Goal: Task Accomplishment & Management: Manage account settings

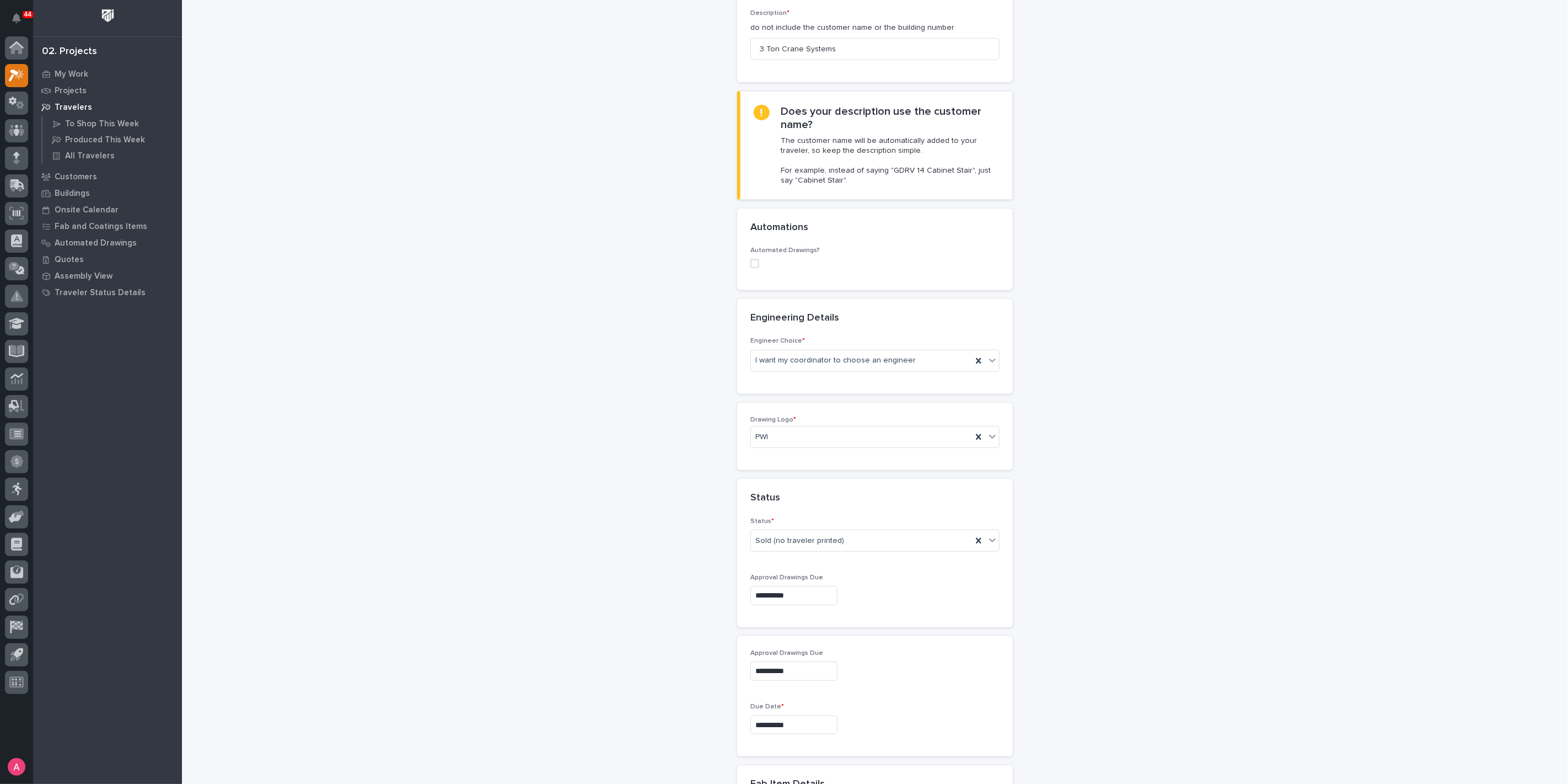
scroll to position [204, 0]
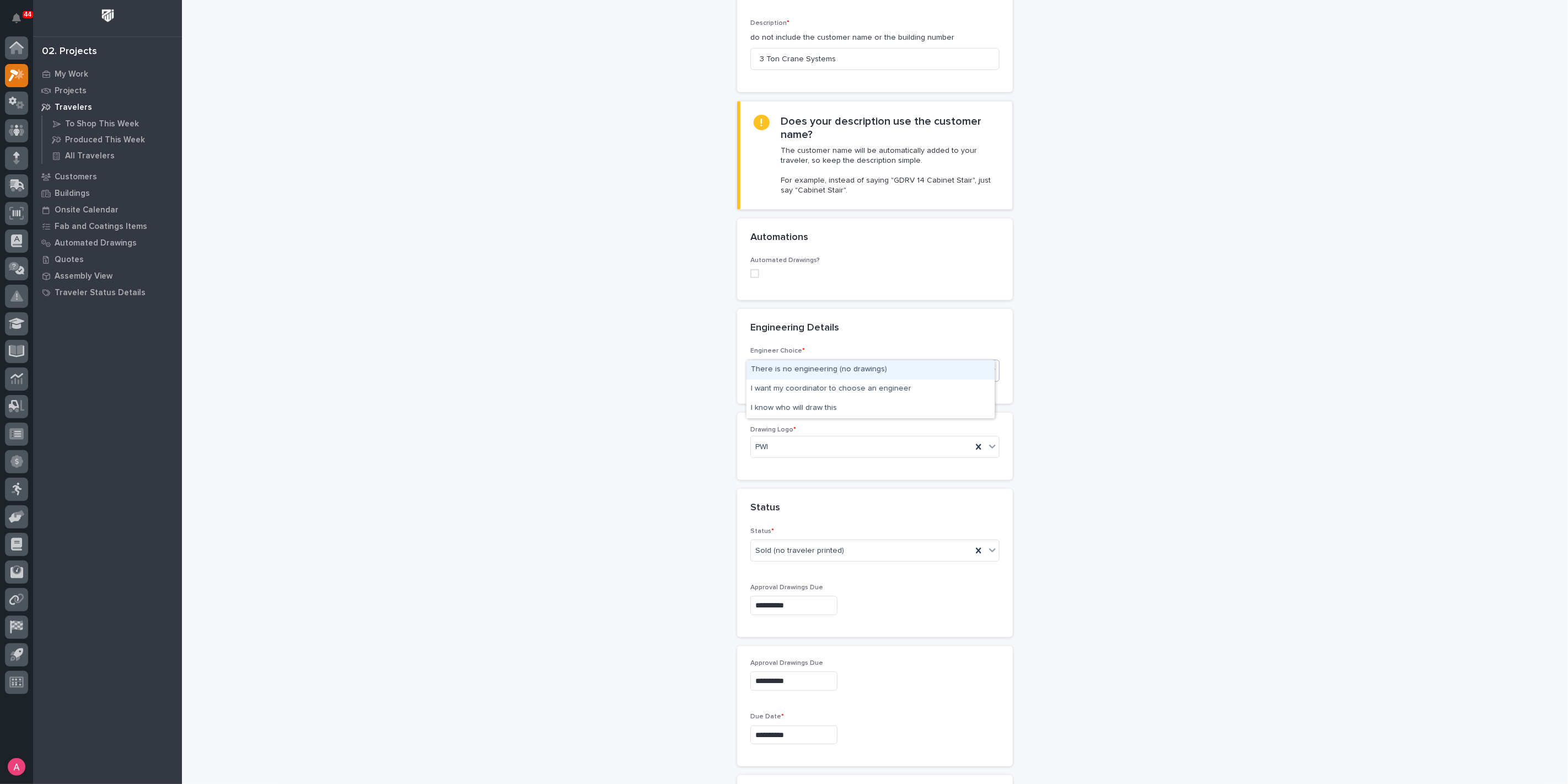
click at [857, 362] on div "I want my coordinator to choose an engineer" at bounding box center [861, 370] width 221 height 18
click at [824, 391] on div "I want my coordinator to choose an engineer" at bounding box center [871, 390] width 249 height 19
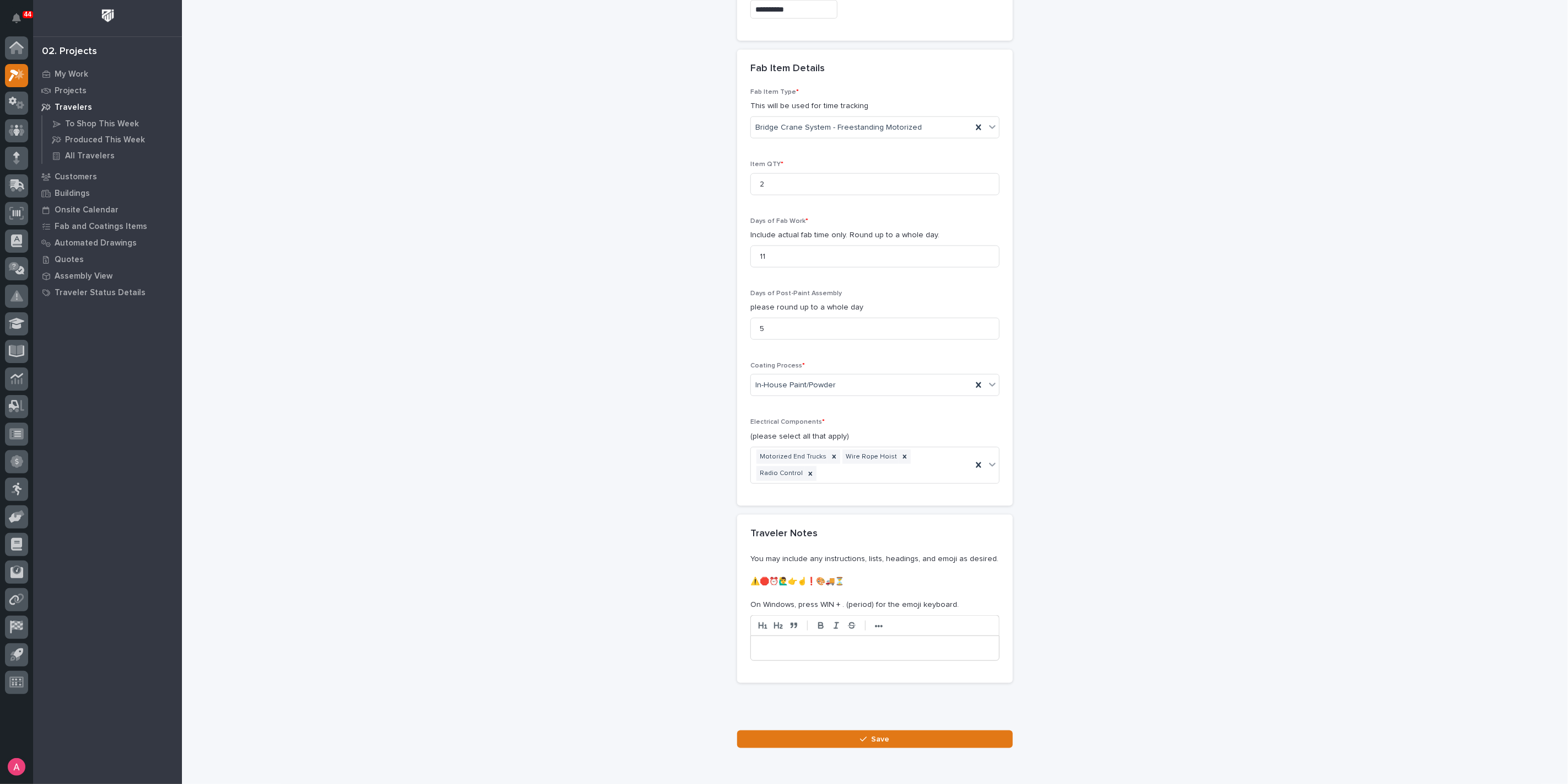
scroll to position [940, 0]
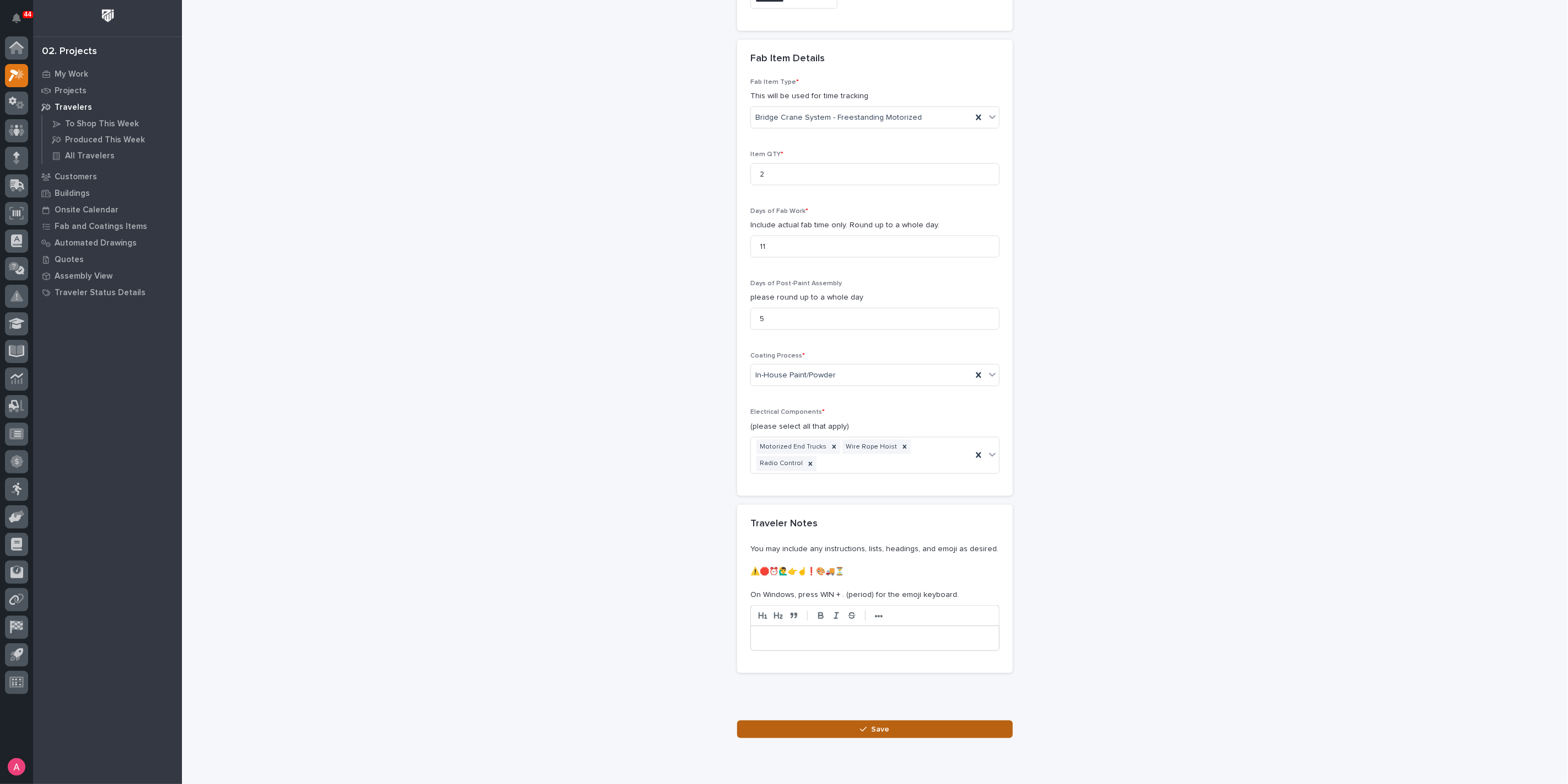
click at [891, 720] on button "Save" at bounding box center [875, 729] width 276 height 17
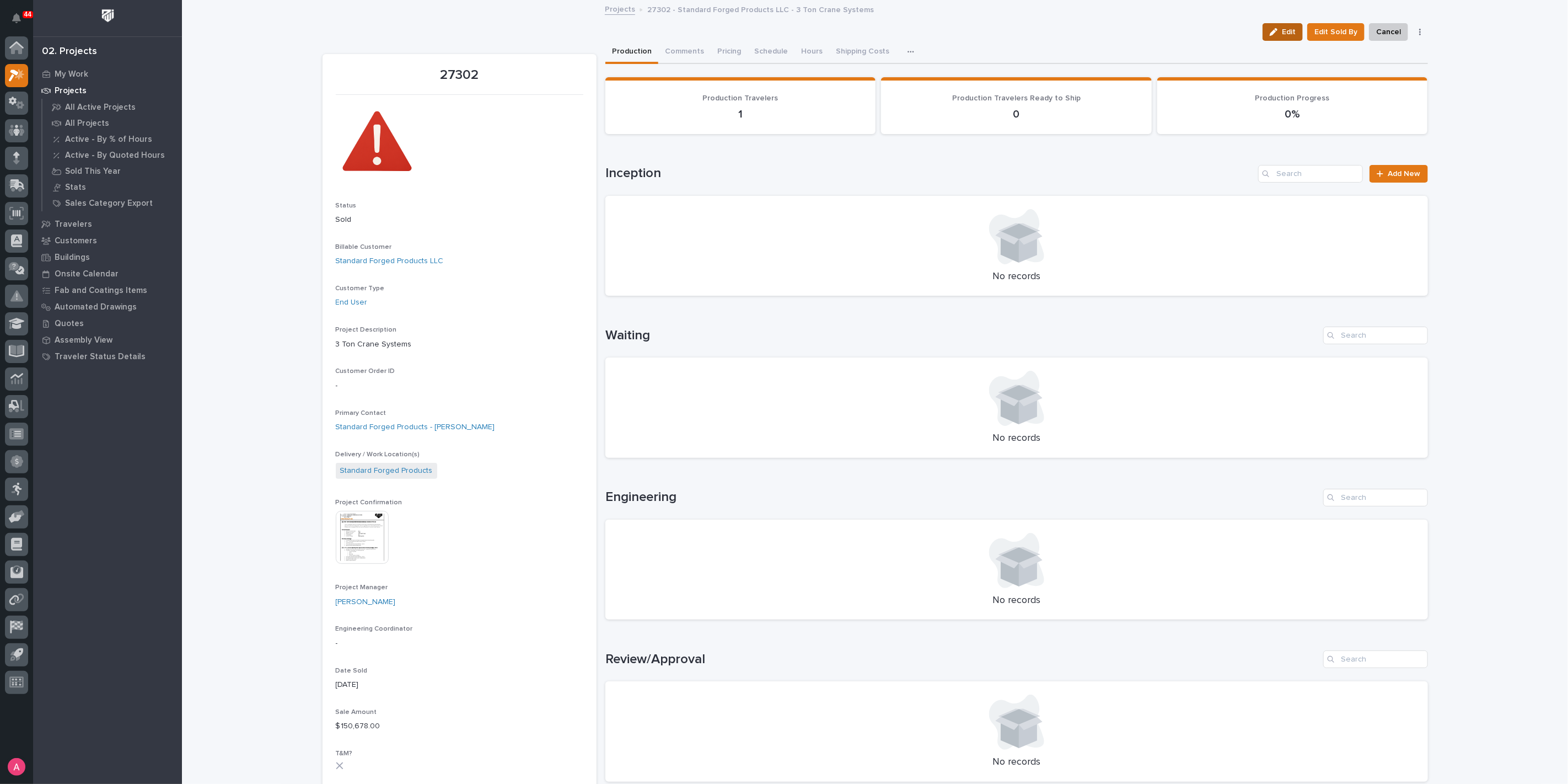
click at [1284, 37] on span "Edit" at bounding box center [1289, 32] width 13 height 10
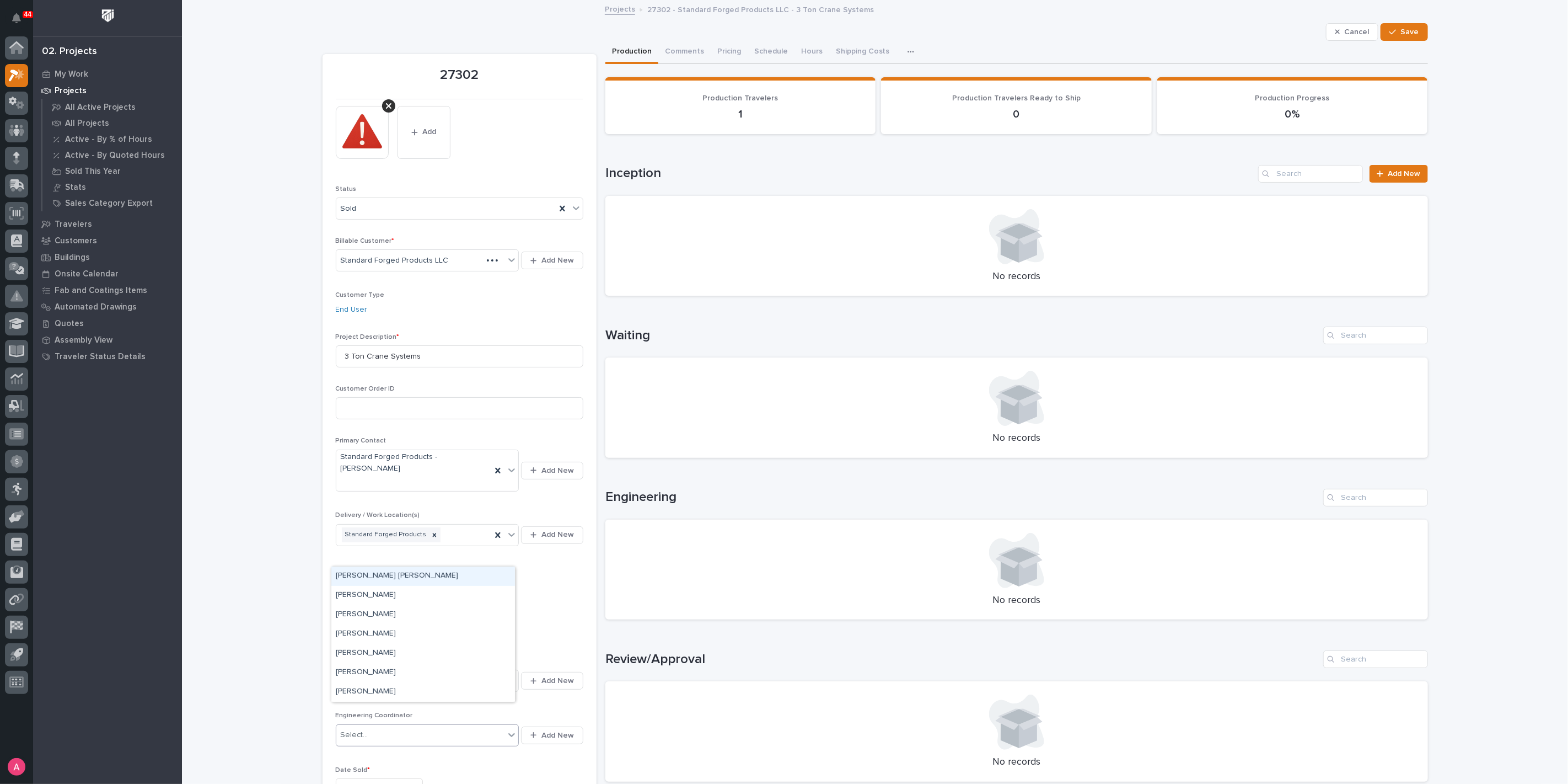
click at [384, 726] on div "Select..." at bounding box center [420, 735] width 169 height 18
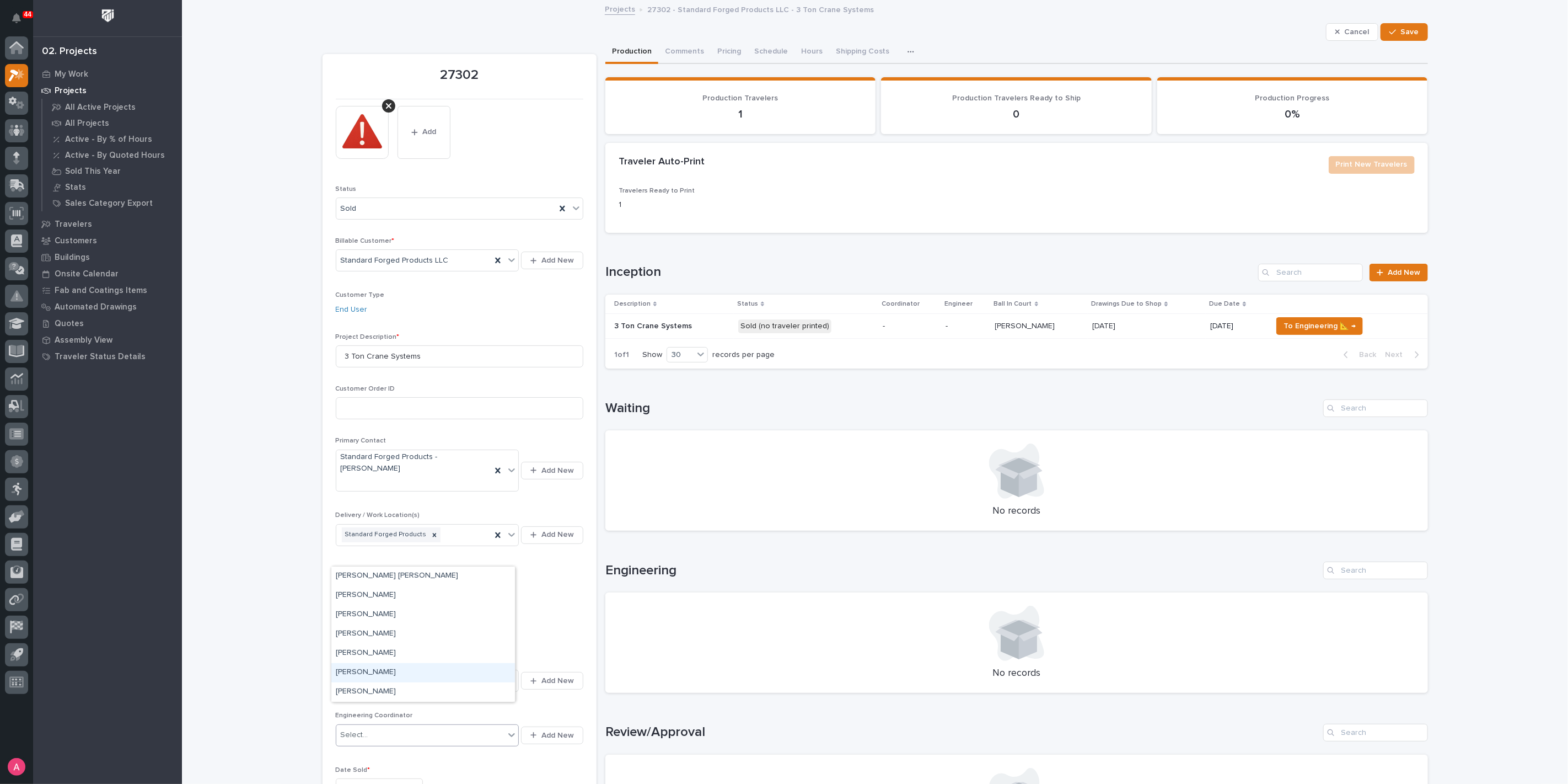
click at [383, 674] on div "[PERSON_NAME]" at bounding box center [423, 673] width 184 height 19
click at [1395, 32] on div "button" at bounding box center [1395, 32] width 11 height 8
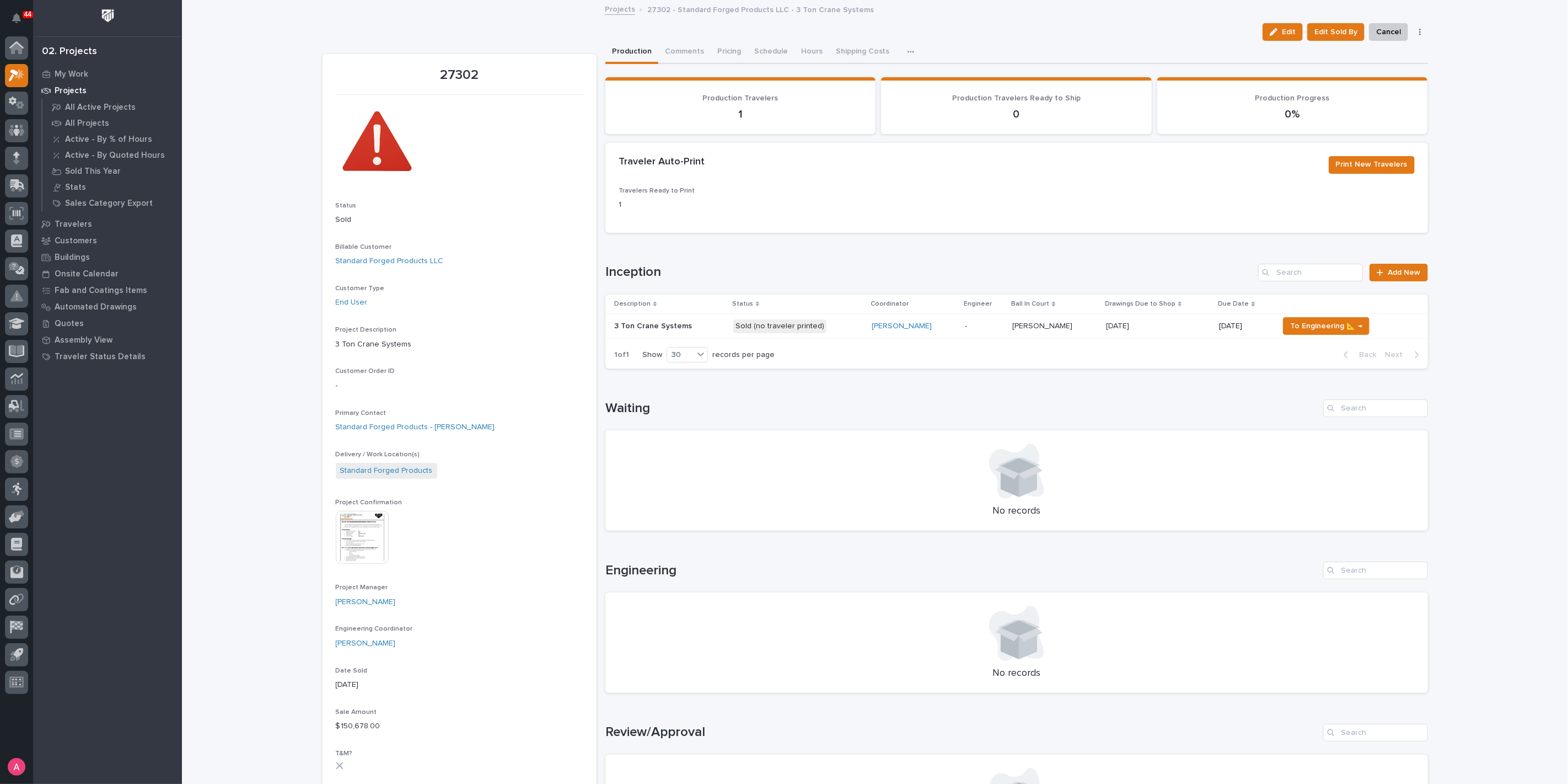
click at [335, 544] on img at bounding box center [361, 537] width 53 height 53
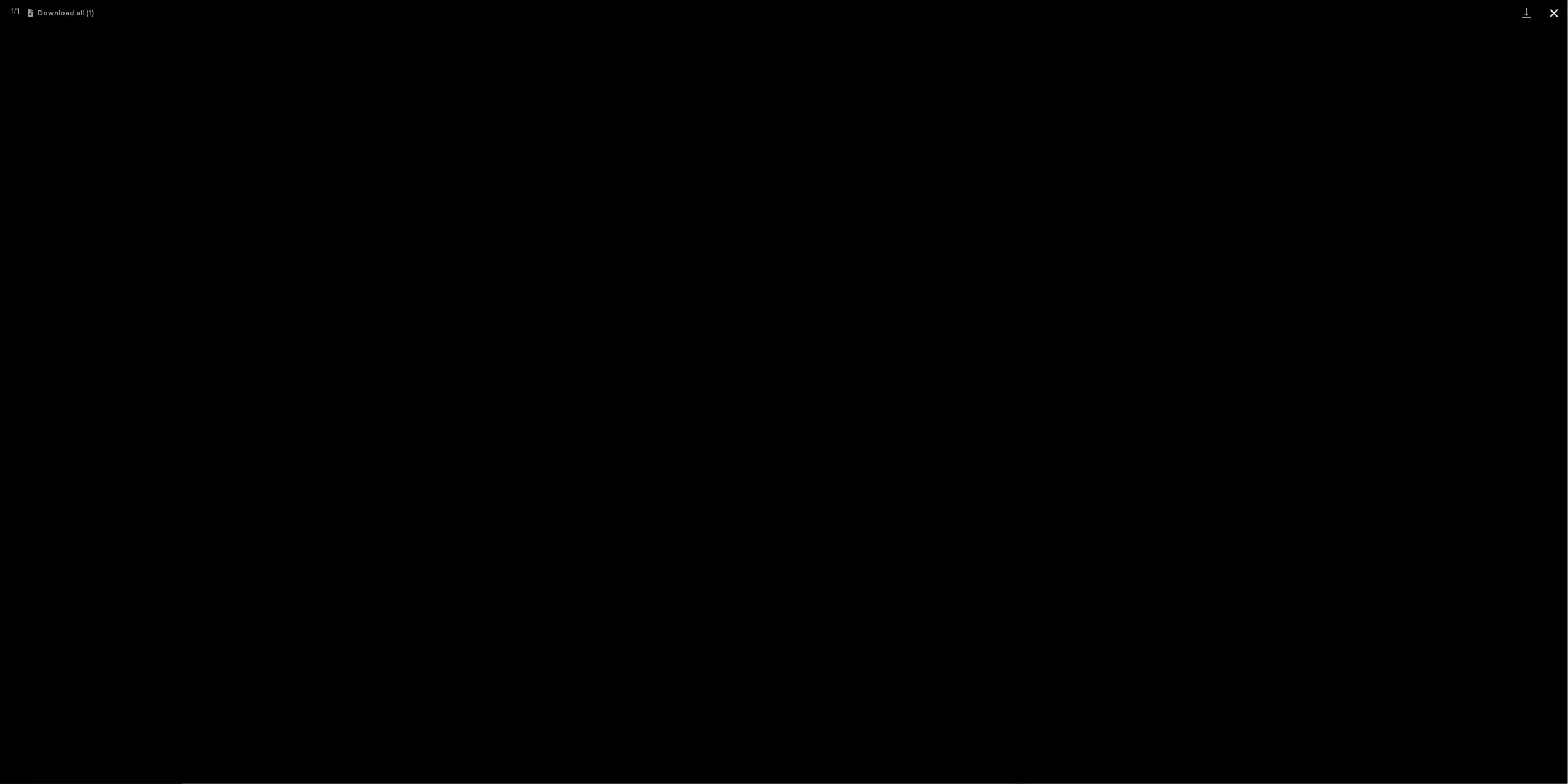
click at [1552, 10] on button "Close gallery" at bounding box center [1555, 13] width 28 height 26
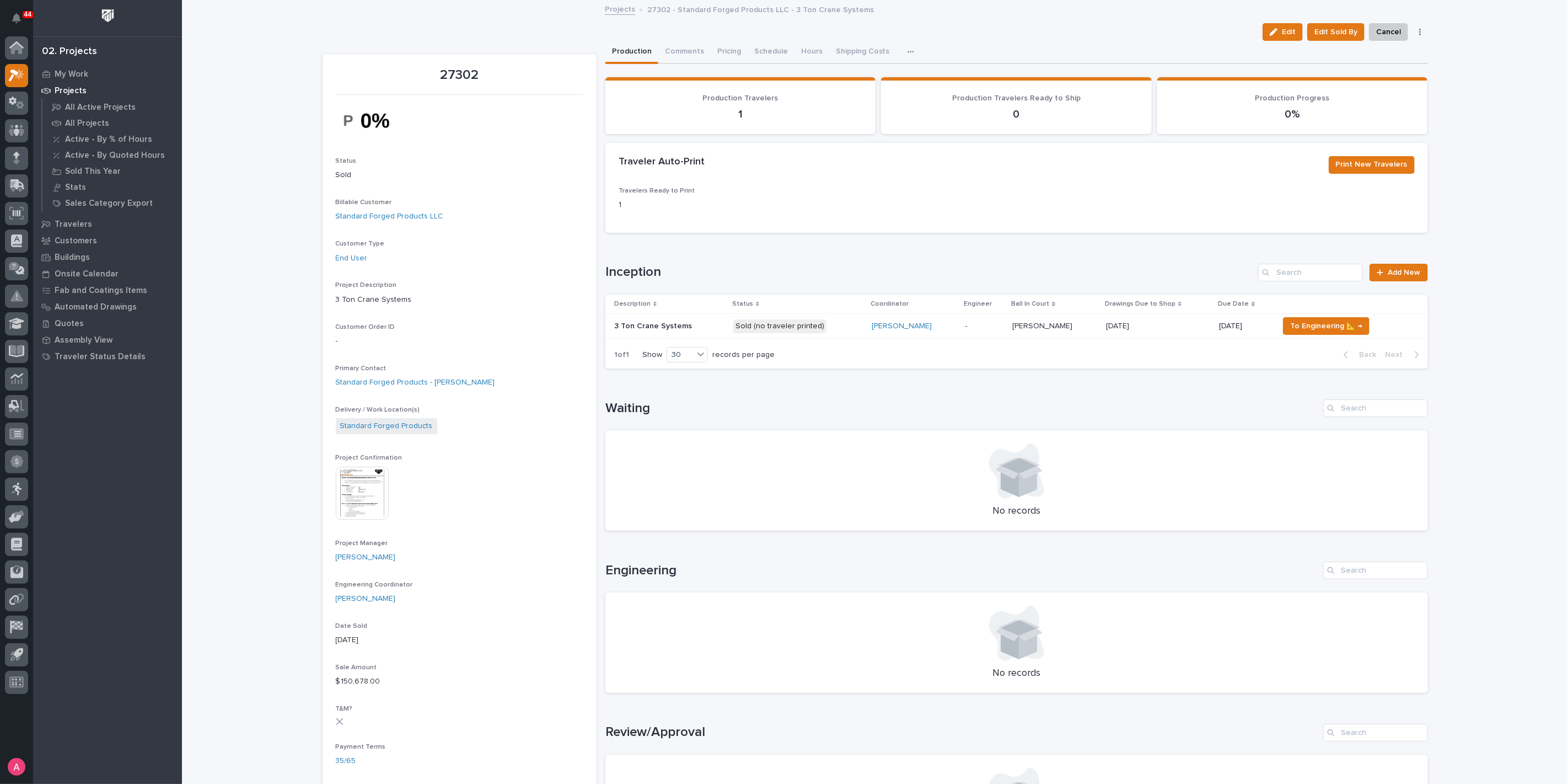
click at [841, 328] on p "Sold (no traveler printed)" at bounding box center [798, 326] width 129 height 14
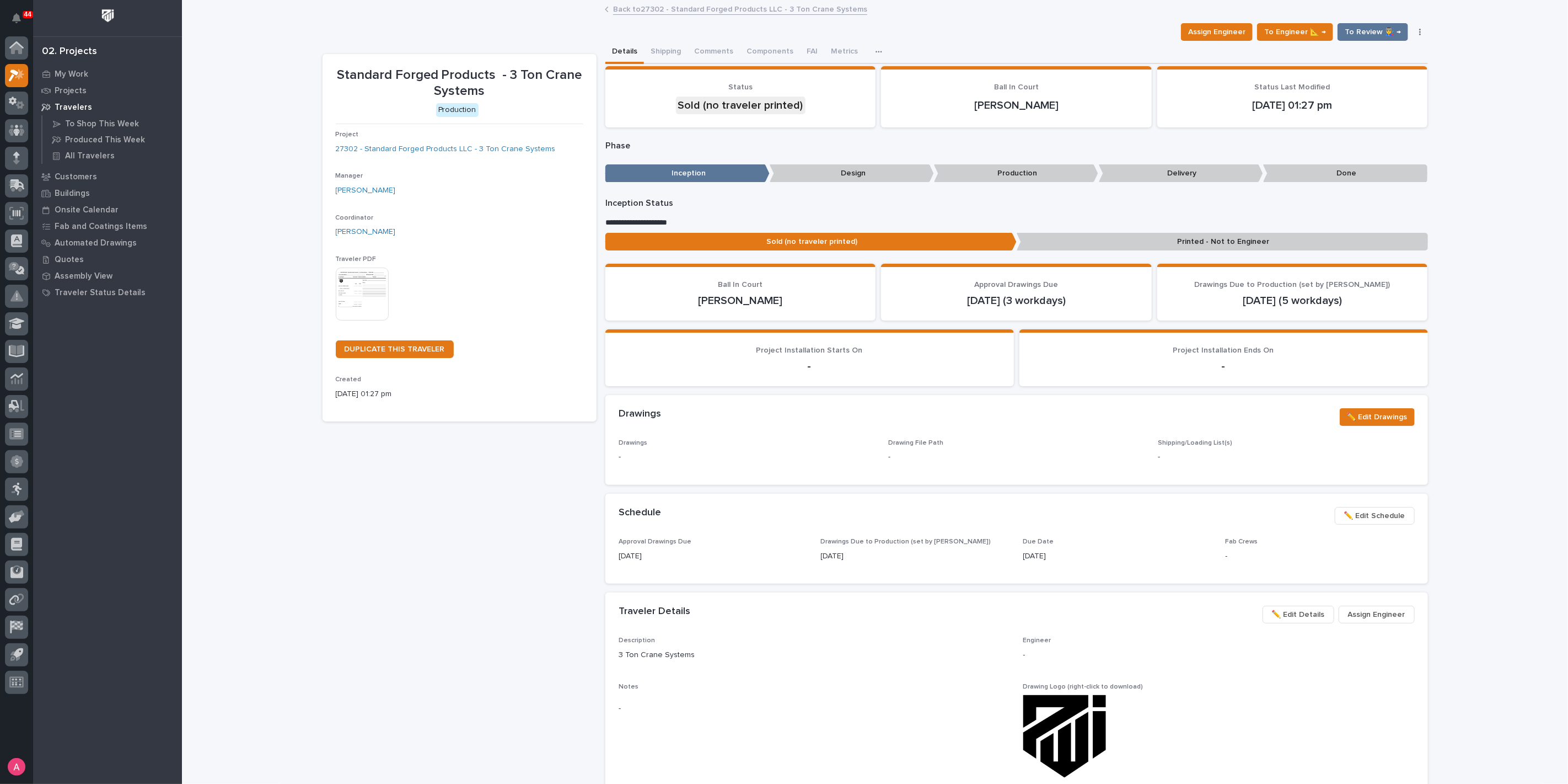
click at [358, 291] on img at bounding box center [361, 294] width 53 height 53
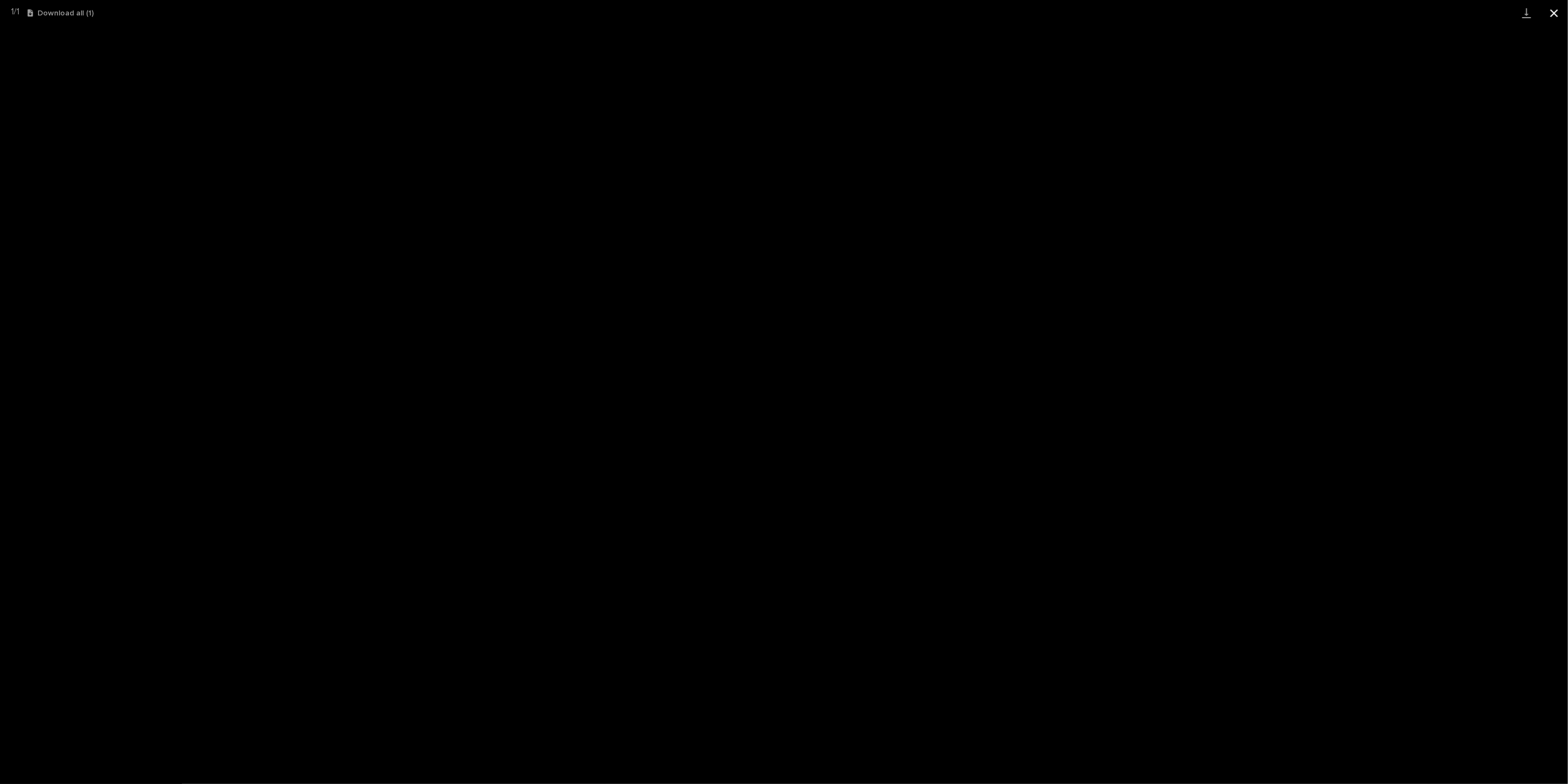
click at [1558, 13] on button "Close gallery" at bounding box center [1555, 13] width 28 height 26
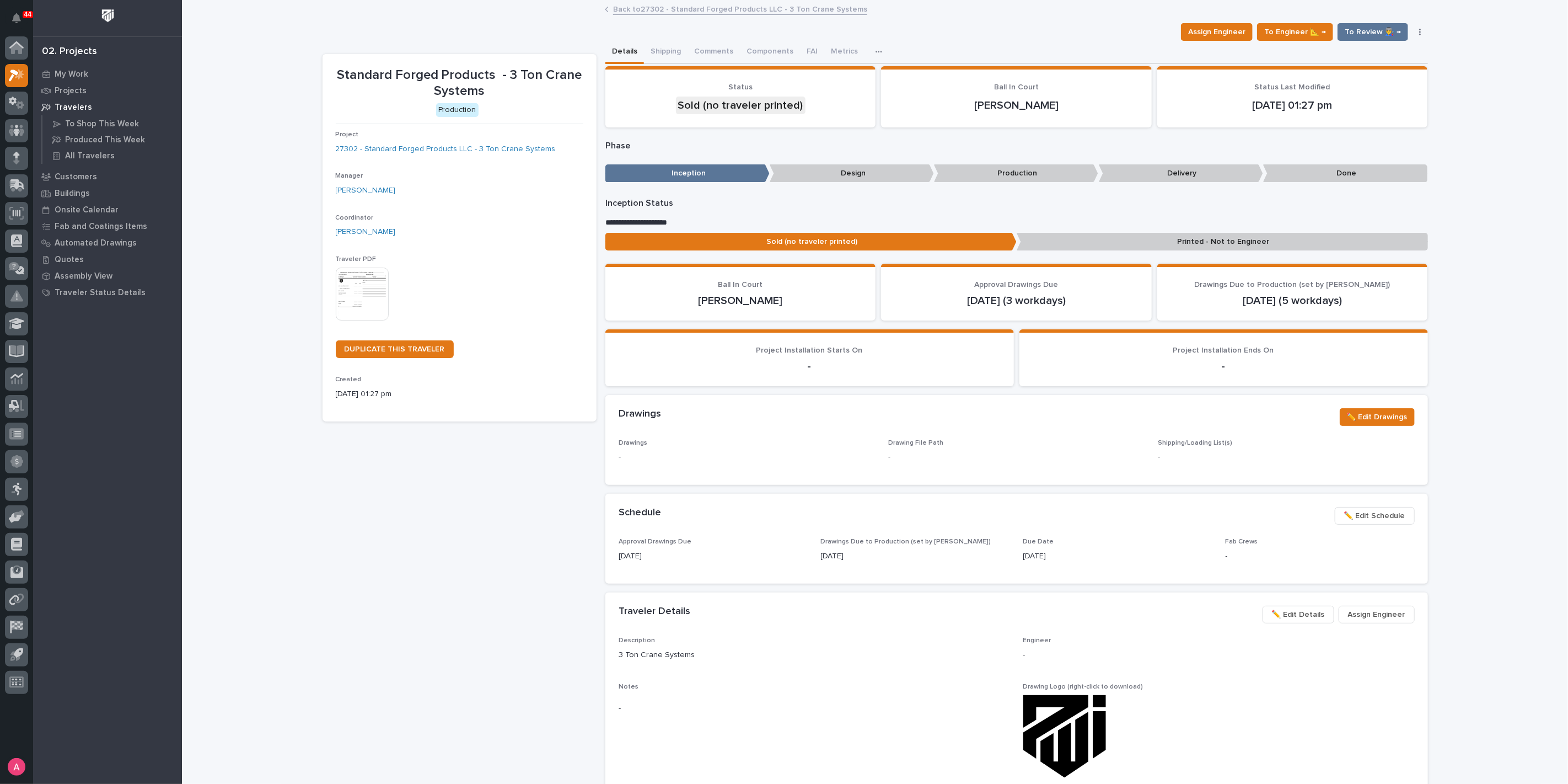
click at [1158, 236] on p "Printed - Not to Engineer" at bounding box center [1222, 241] width 412 height 18
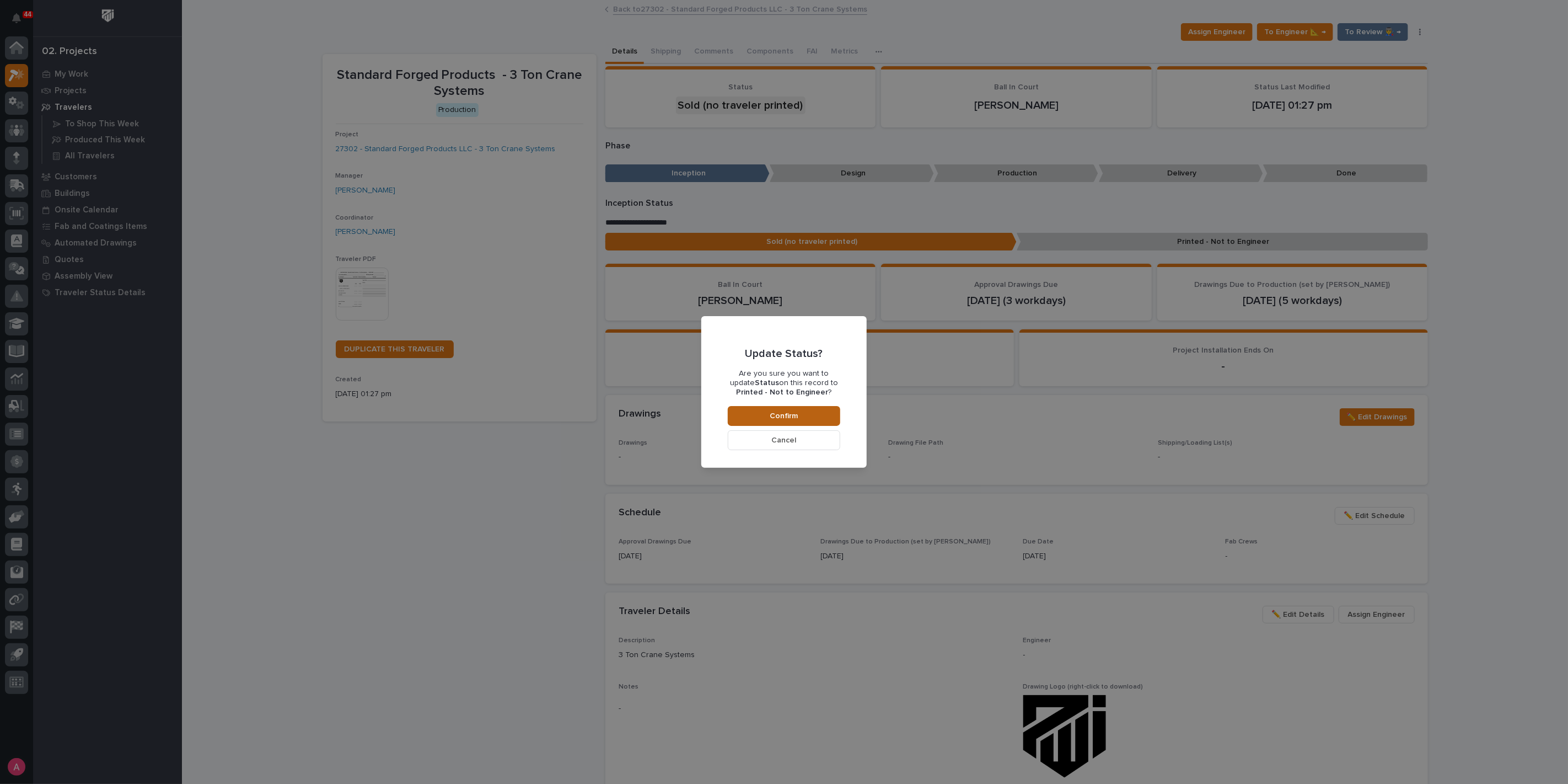
click at [795, 414] on span "Confirm" at bounding box center [784, 416] width 28 height 10
